Goal: Find specific page/section: Find specific page/section

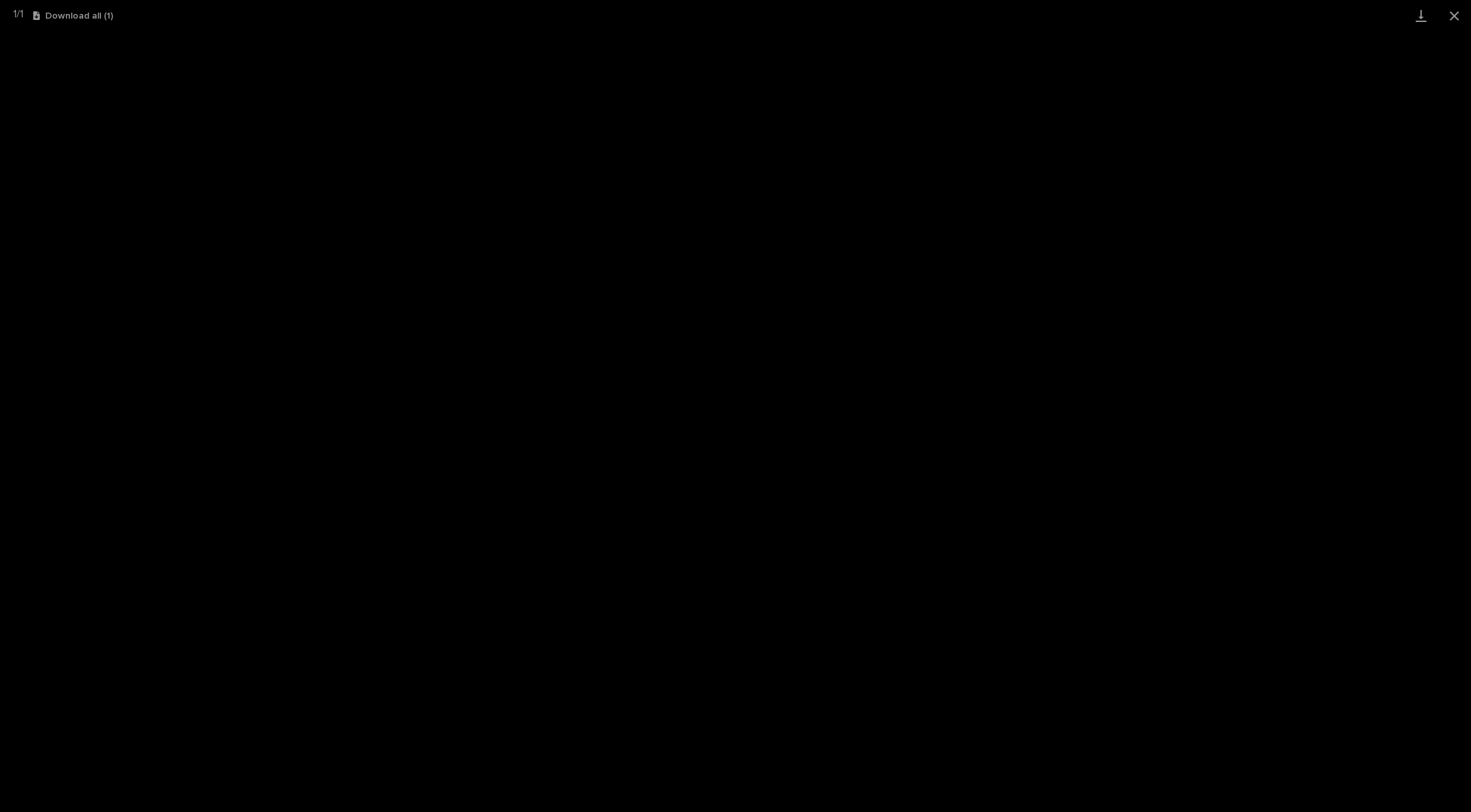
scroll to position [31, 0]
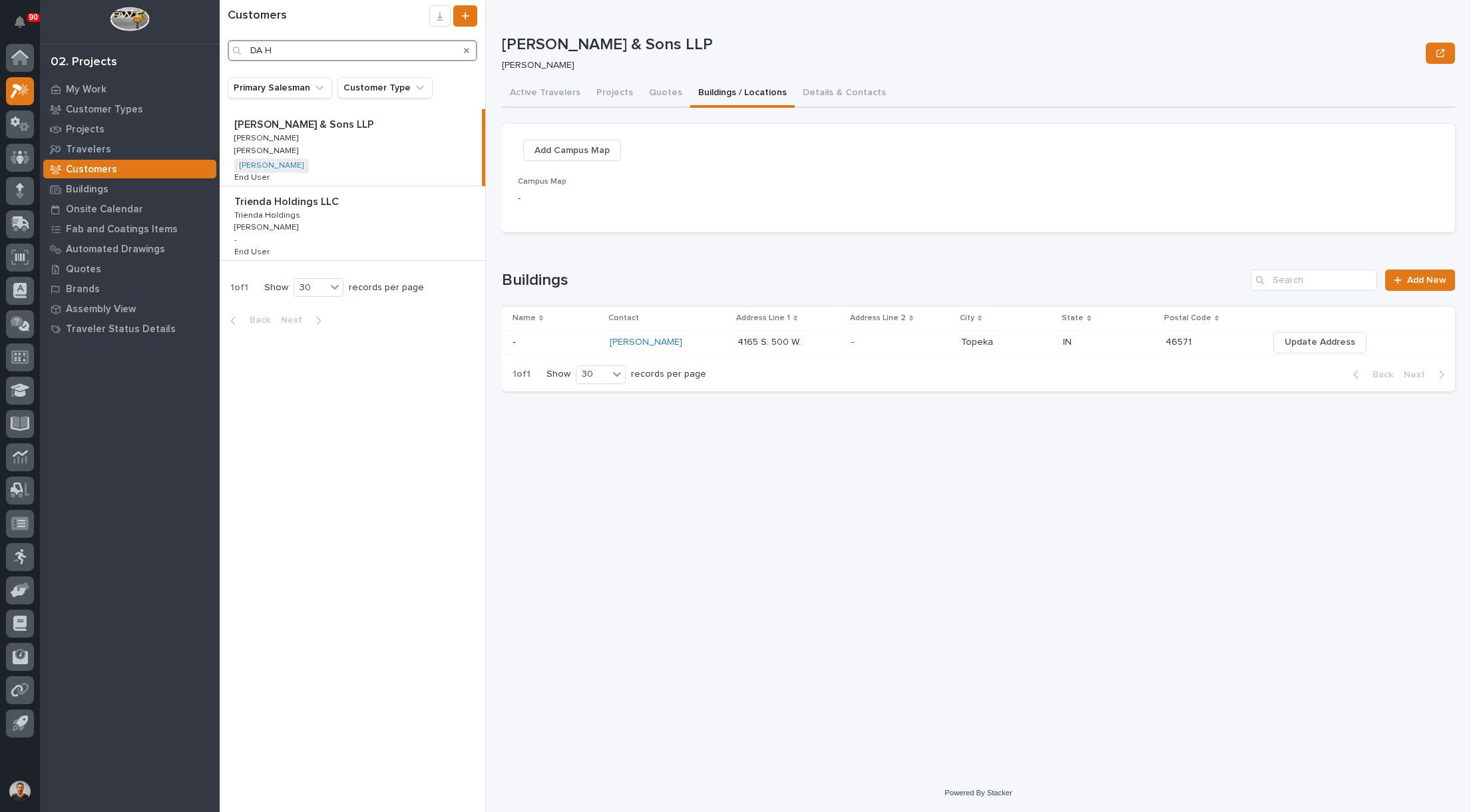
click at [288, 51] on input "DA H" at bounding box center [352, 51] width 250 height 21
type input "D"
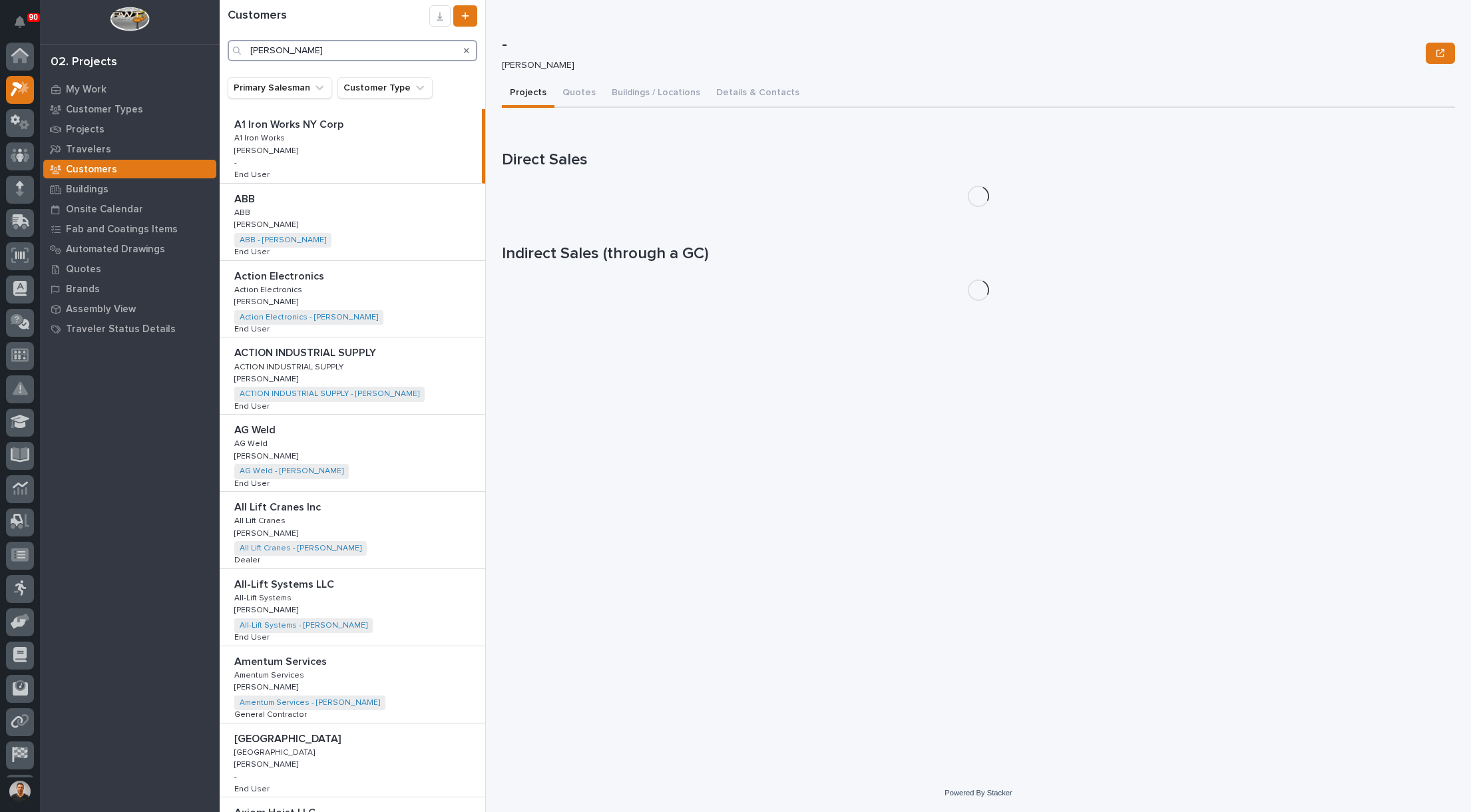
scroll to position [31, 0]
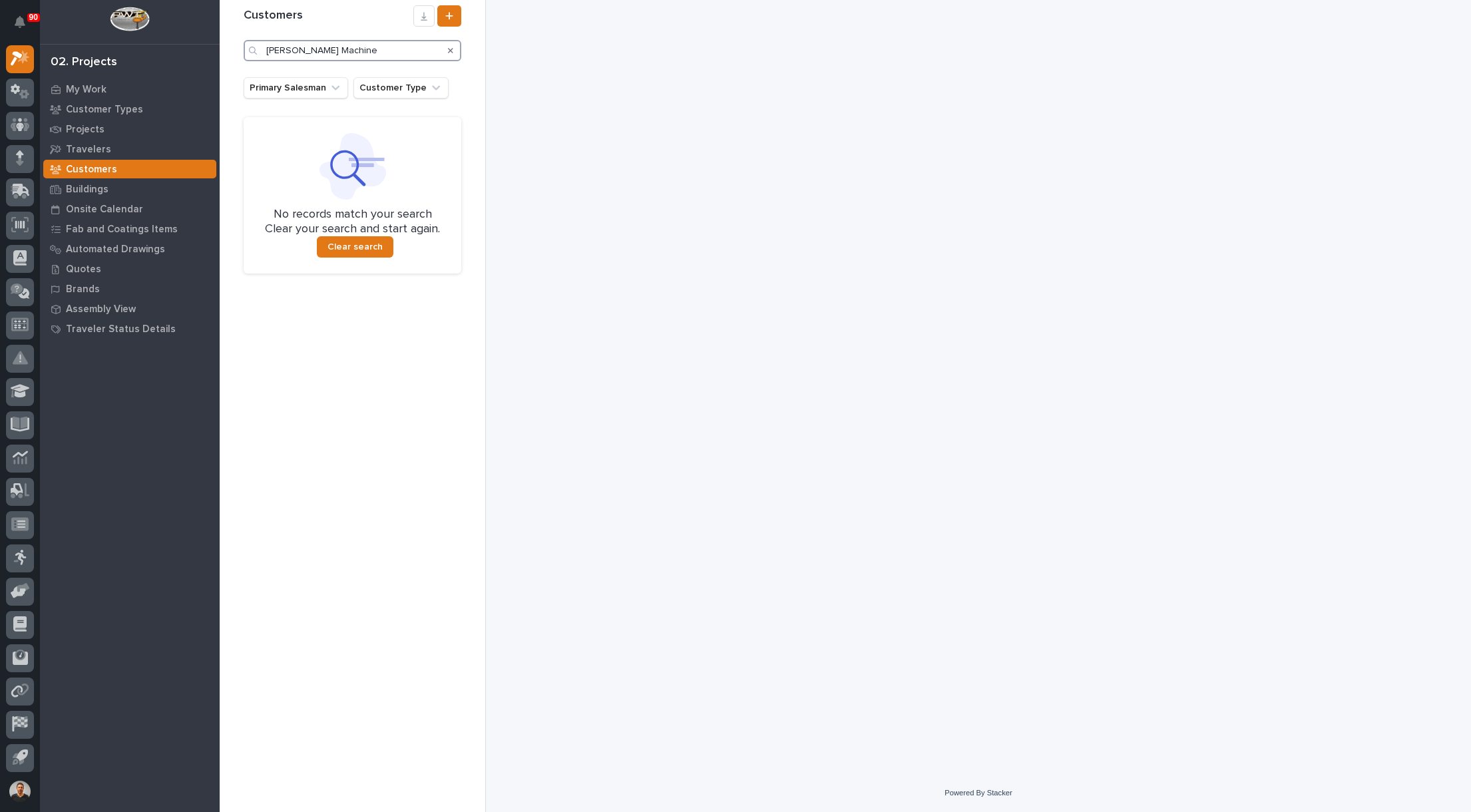
click at [283, 48] on input "Paul Machine" at bounding box center [352, 51] width 218 height 21
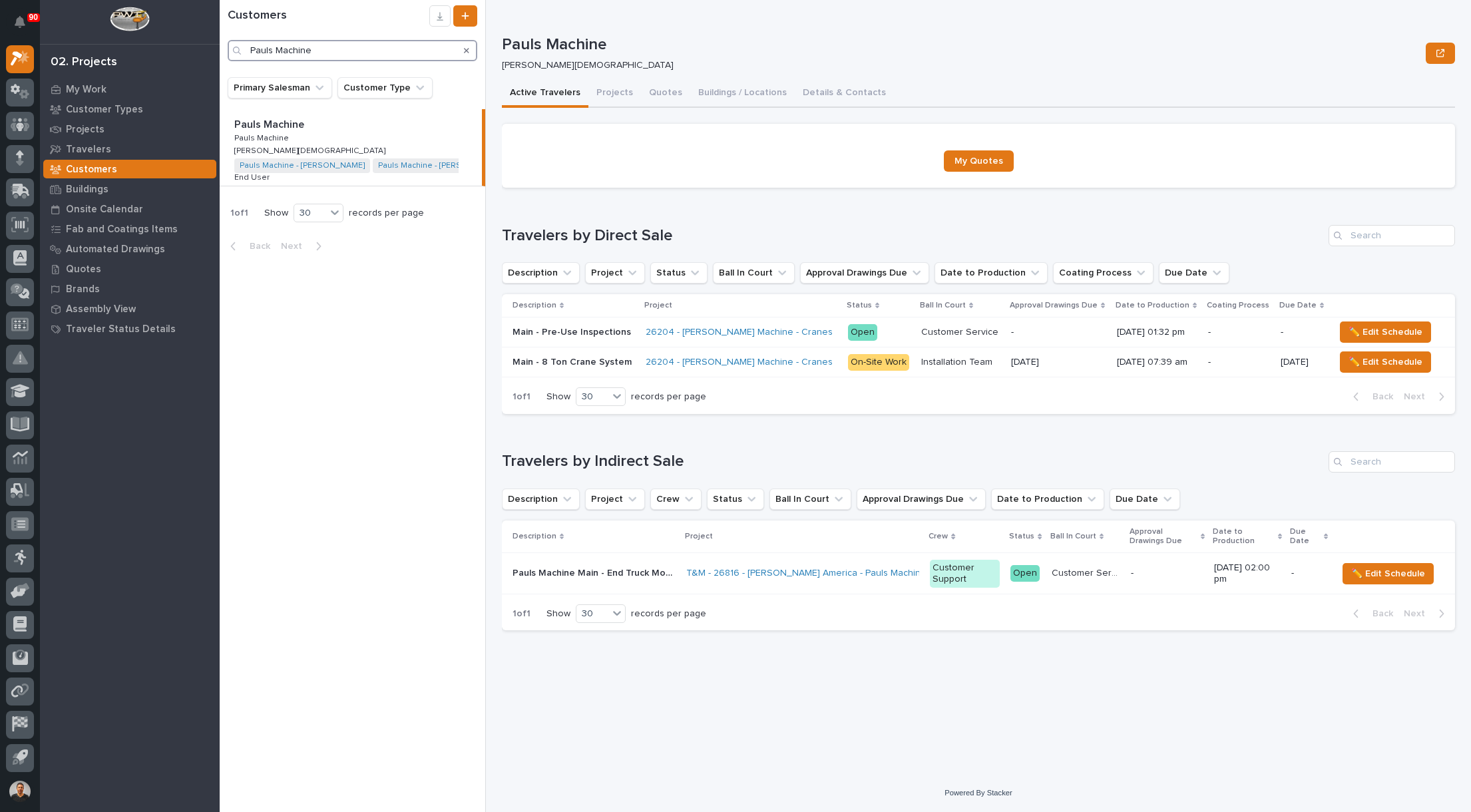
type input "Pauls Machine"
click at [252, 128] on p "Pauls Machine" at bounding box center [270, 124] width 72 height 15
click at [778, 574] on link "T&M - 26816 - Starke America - Pauls Machine - End Truck Motor on 3 ton crane i…" at bounding box center [954, 573] width 535 height 11
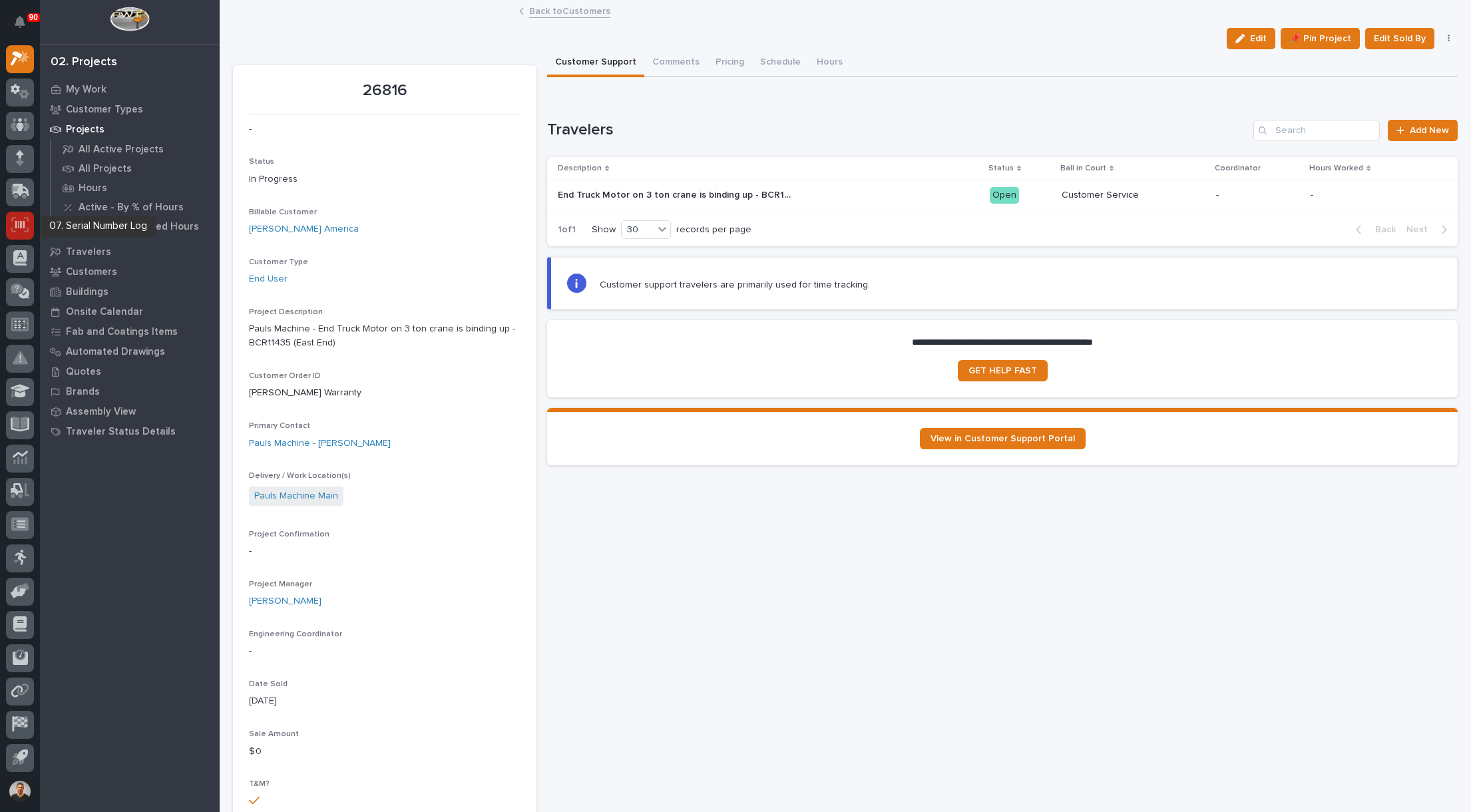
click at [20, 226] on icon at bounding box center [20, 225] width 9 height 8
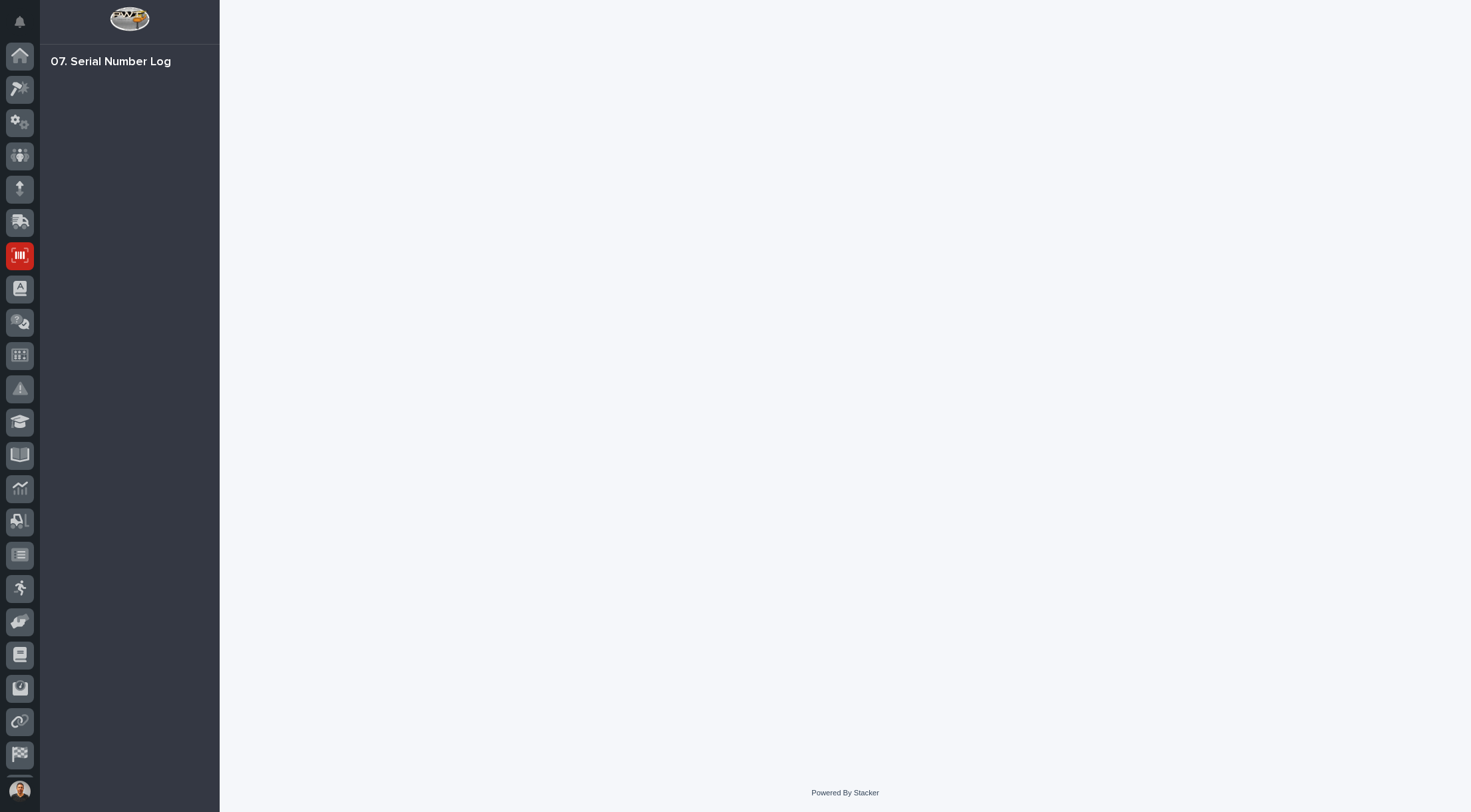
scroll to position [31, 0]
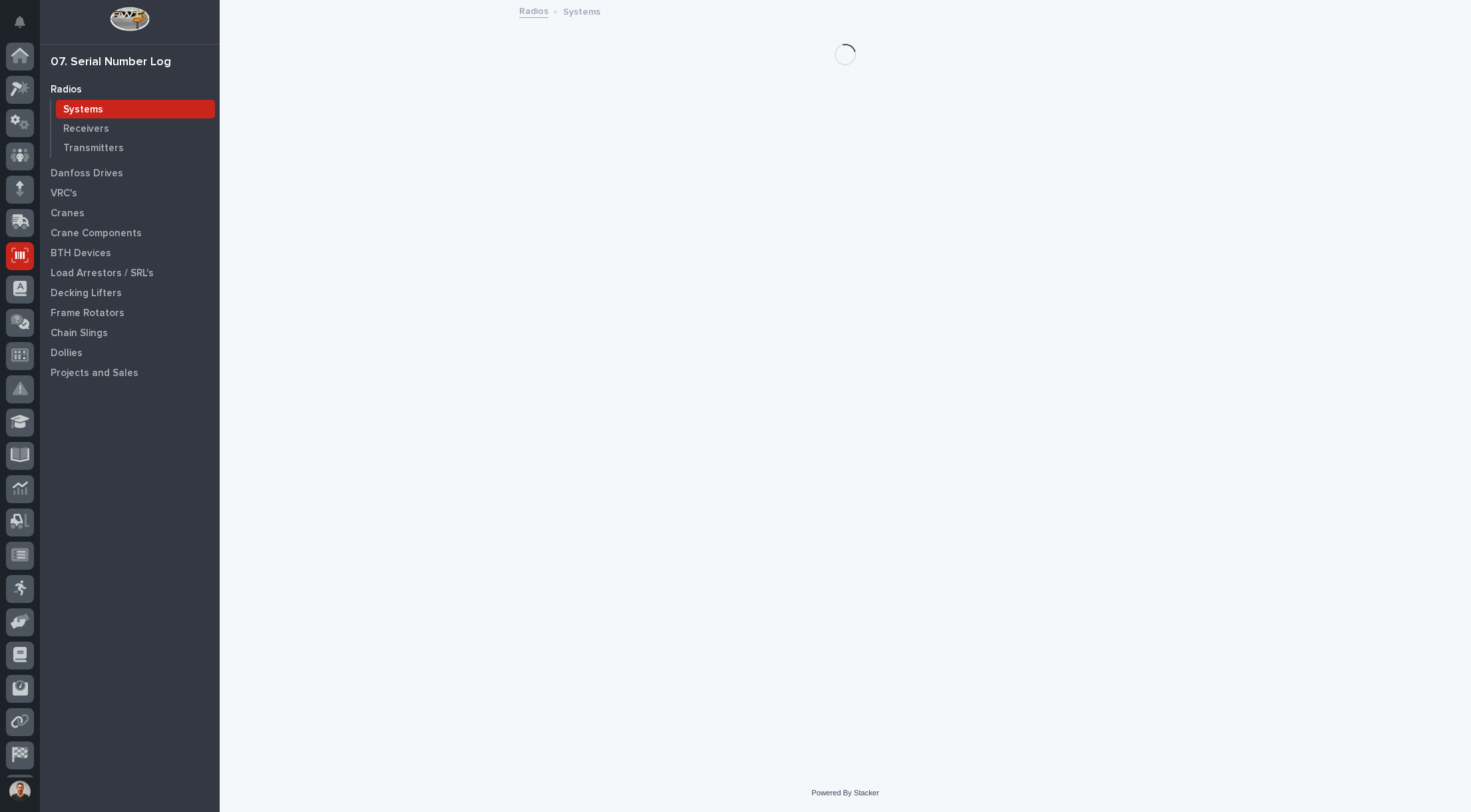
scroll to position [31, 0]
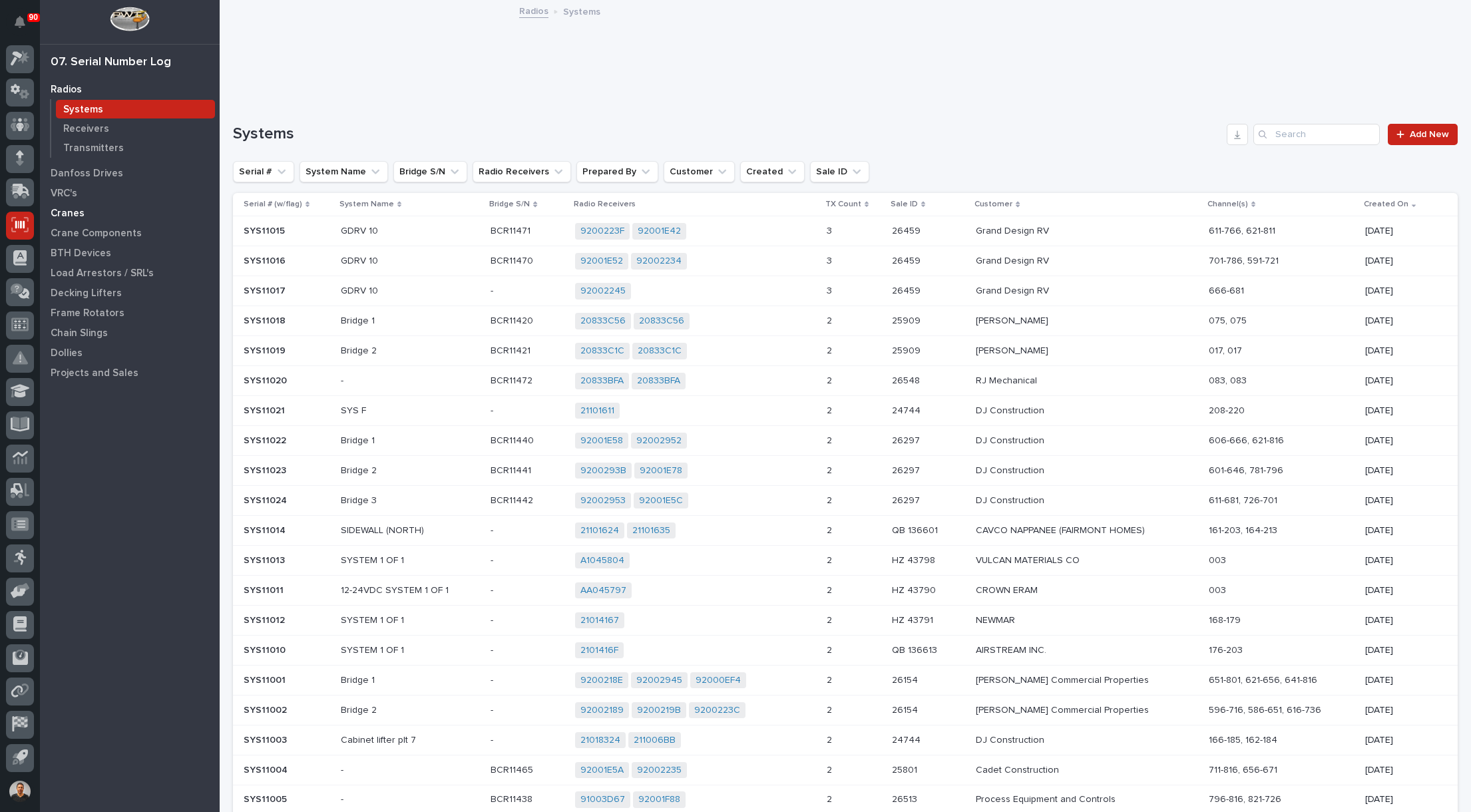
click at [78, 212] on p "Cranes" at bounding box center [67, 213] width 34 height 12
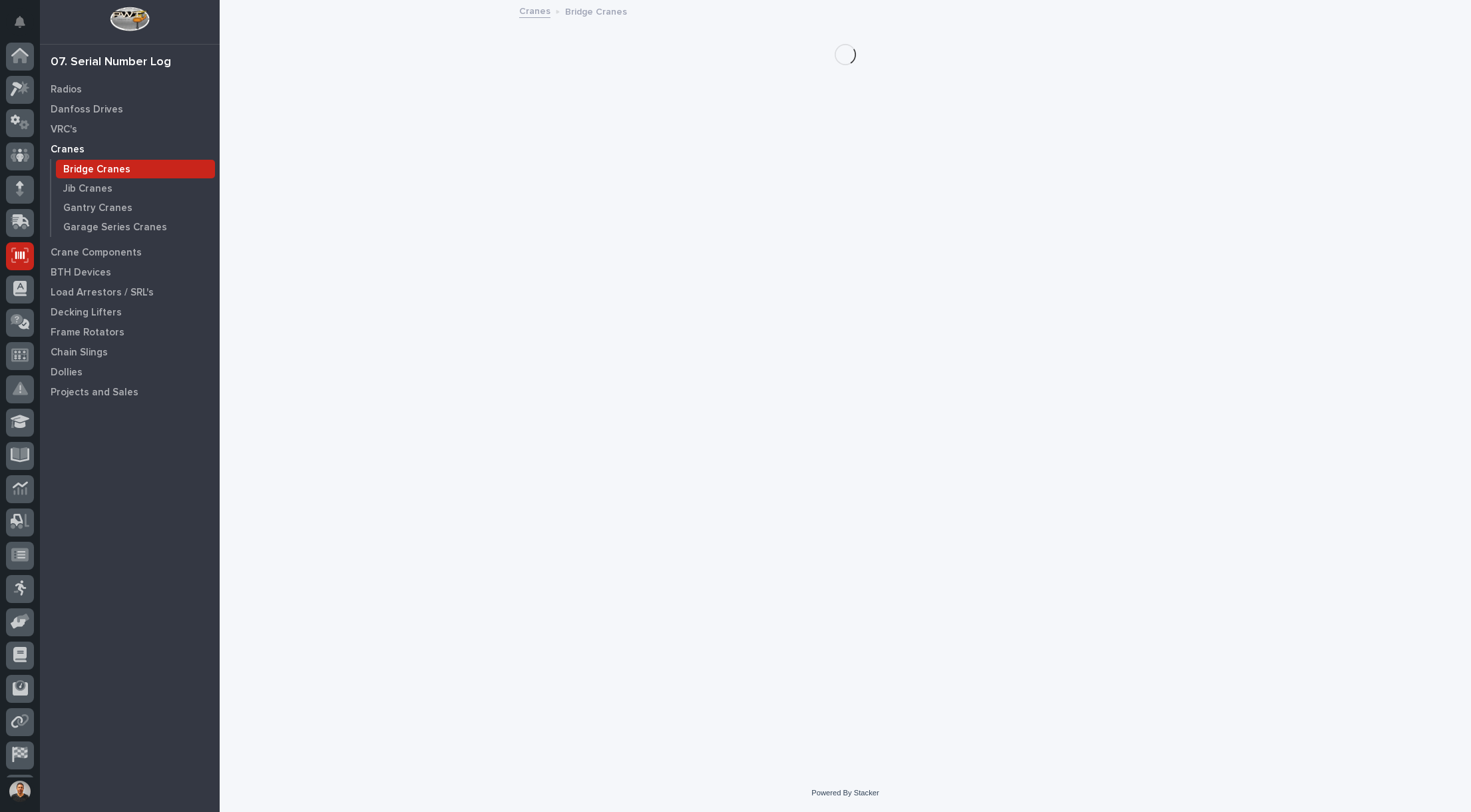
scroll to position [31, 0]
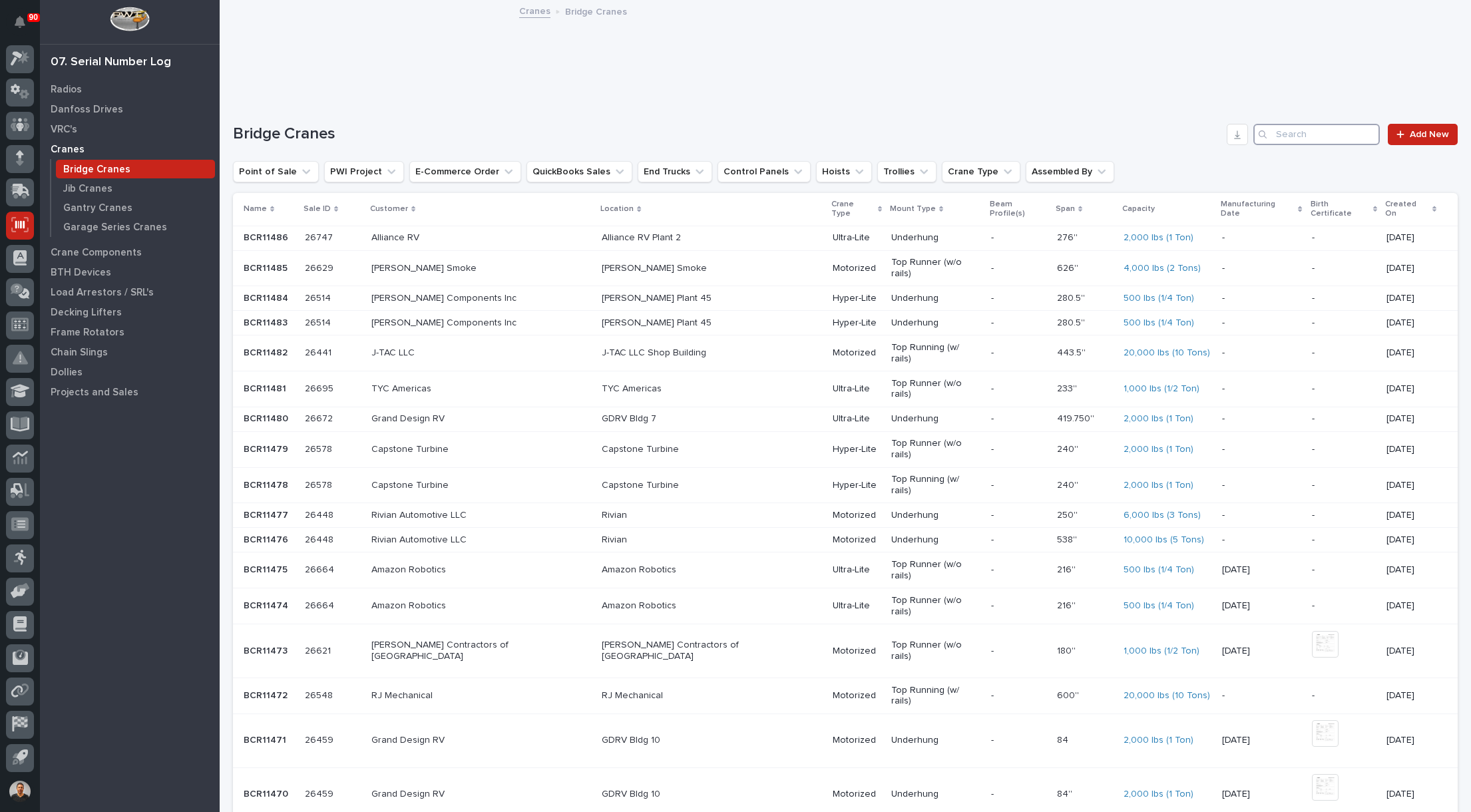
click at [1314, 135] on input "Search" at bounding box center [1317, 134] width 126 height 21
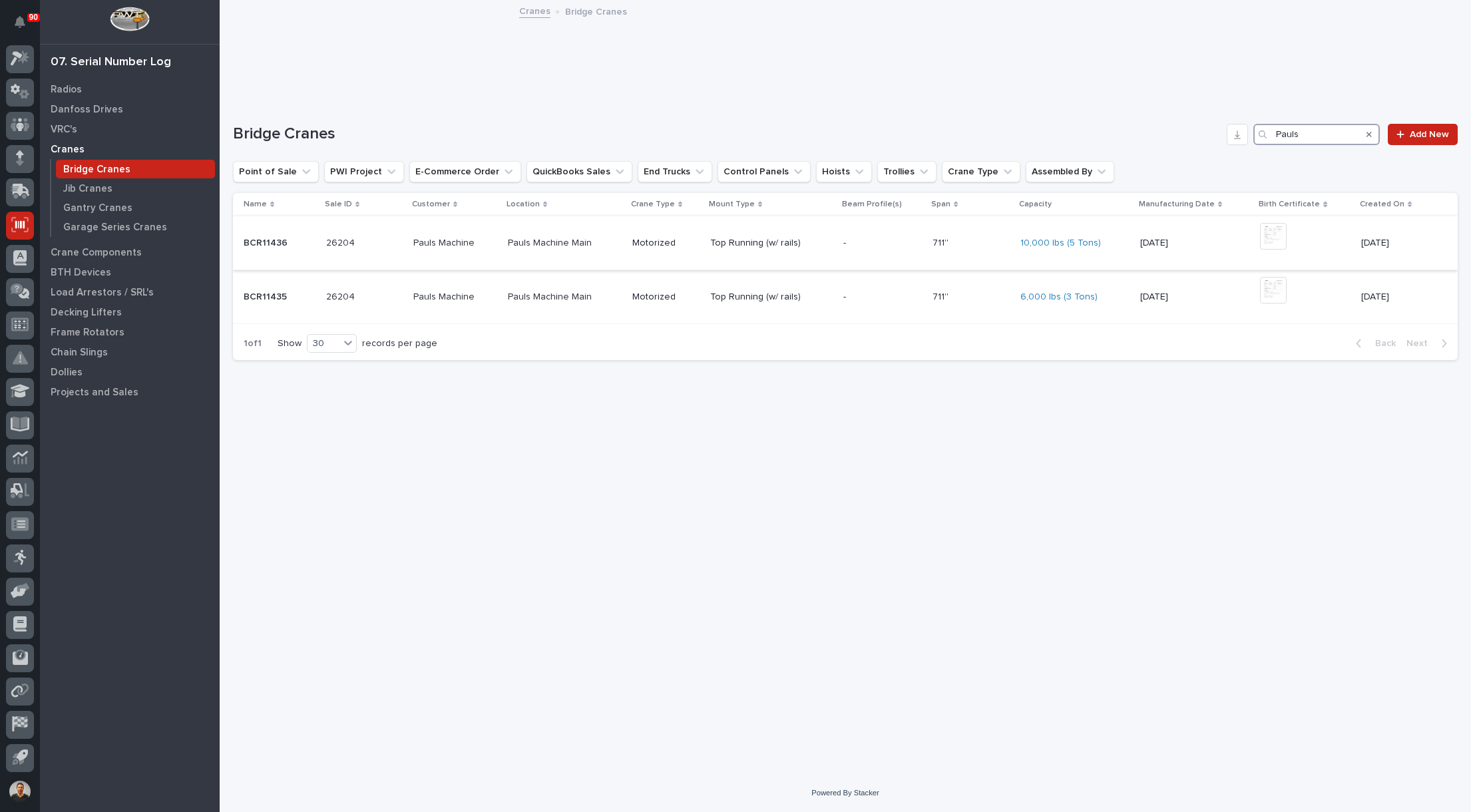
type input "Pauls"
click at [729, 241] on p "Top Running (w/ rails)" at bounding box center [771, 244] width 123 height 11
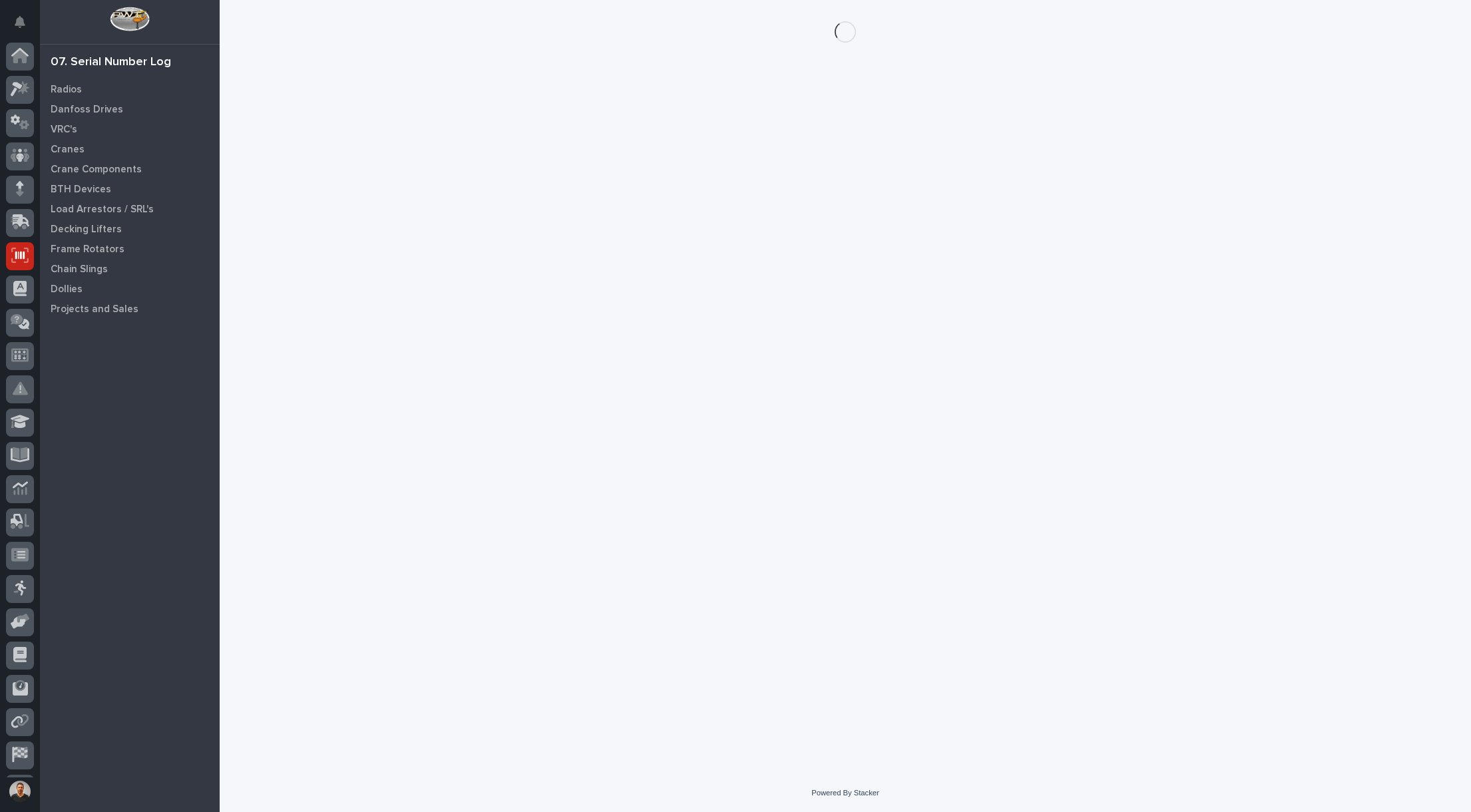
scroll to position [31, 0]
